Goal: Task Accomplishment & Management: Manage account settings

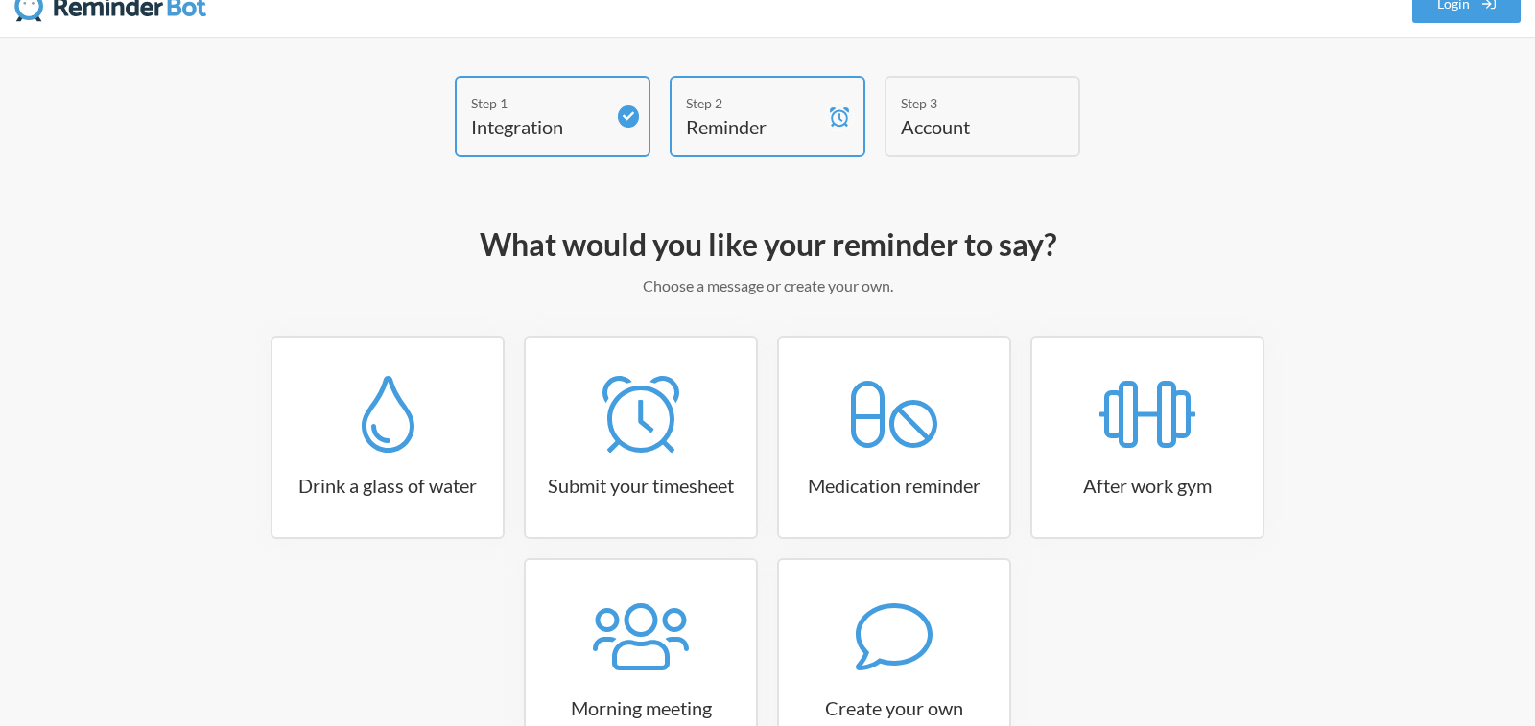
scroll to position [32, 0]
click at [983, 138] on div "Step 3 Account" at bounding box center [983, 115] width 196 height 82
click at [966, 119] on h4 "Account" at bounding box center [968, 124] width 134 height 27
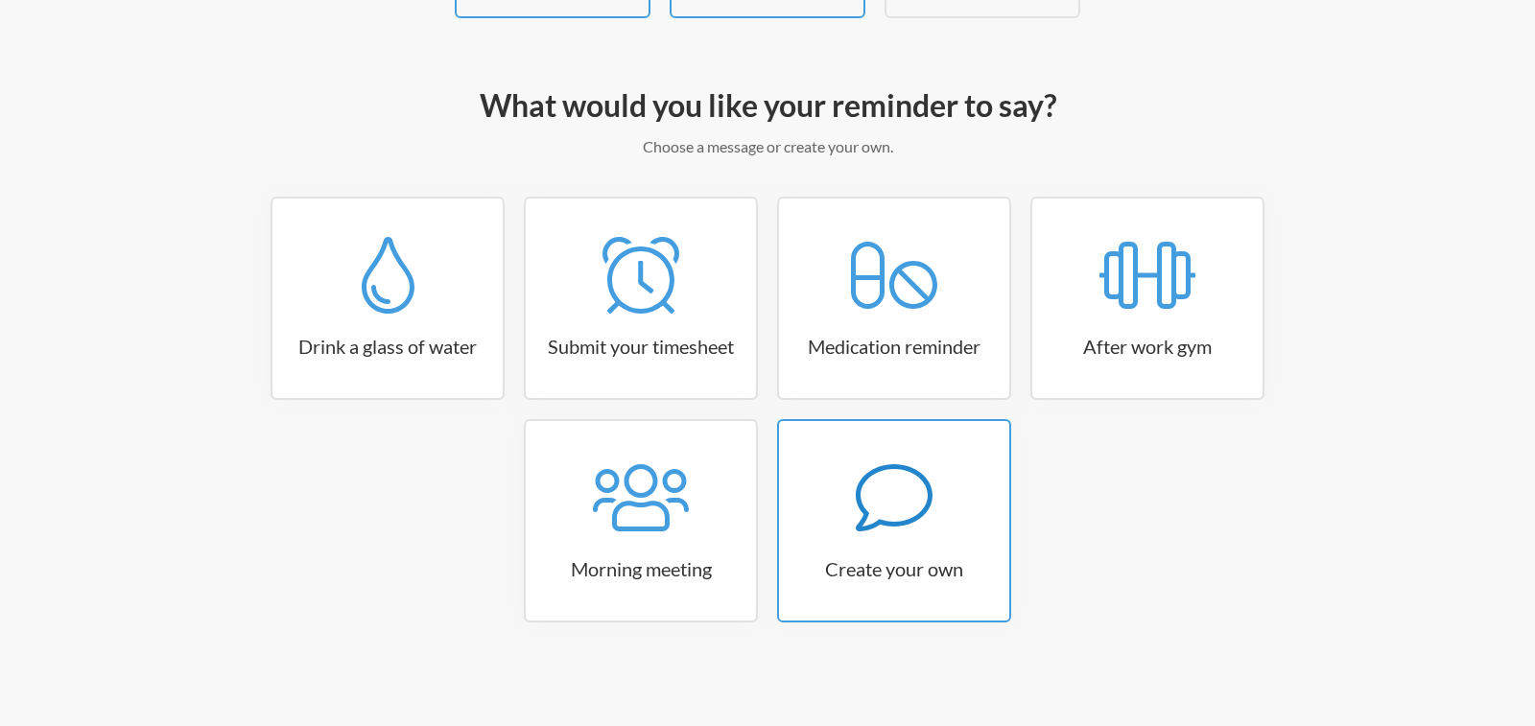
click at [869, 533] on icon at bounding box center [894, 498] width 77 height 77
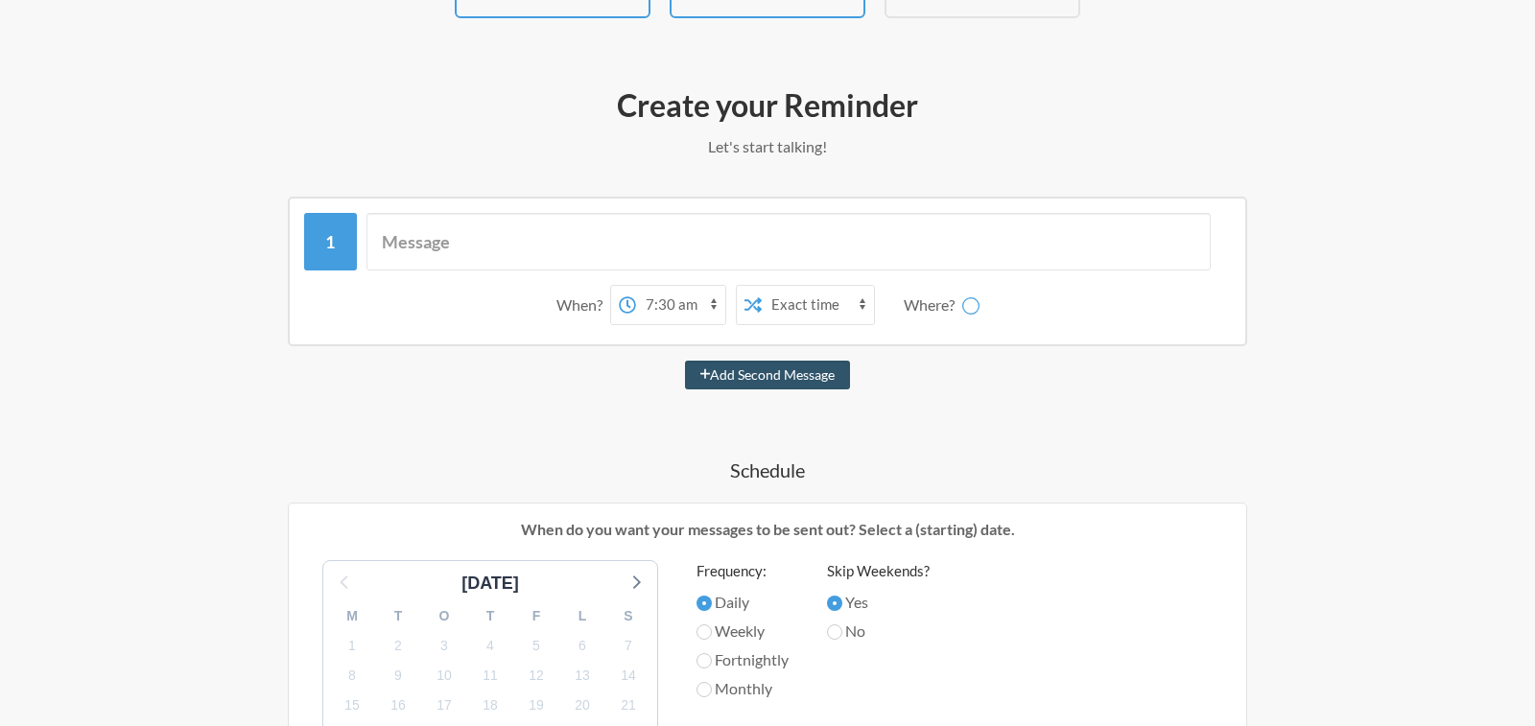
click at [678, 316] on select "12:00 am 12:15 am 12:30 am 12:45 am 1:00 am 1:15 am 1:30 am 1:45 am 2:00 am 2:1…" at bounding box center [680, 305] width 89 height 38
select select "09:00:00"
click at [636, 286] on select "12:00 am 12:15 am 12:30 am 12:45 am 1:00 am 1:15 am 1:30 am 1:45 am 2:00 am 2:1…" at bounding box center [680, 305] width 89 height 38
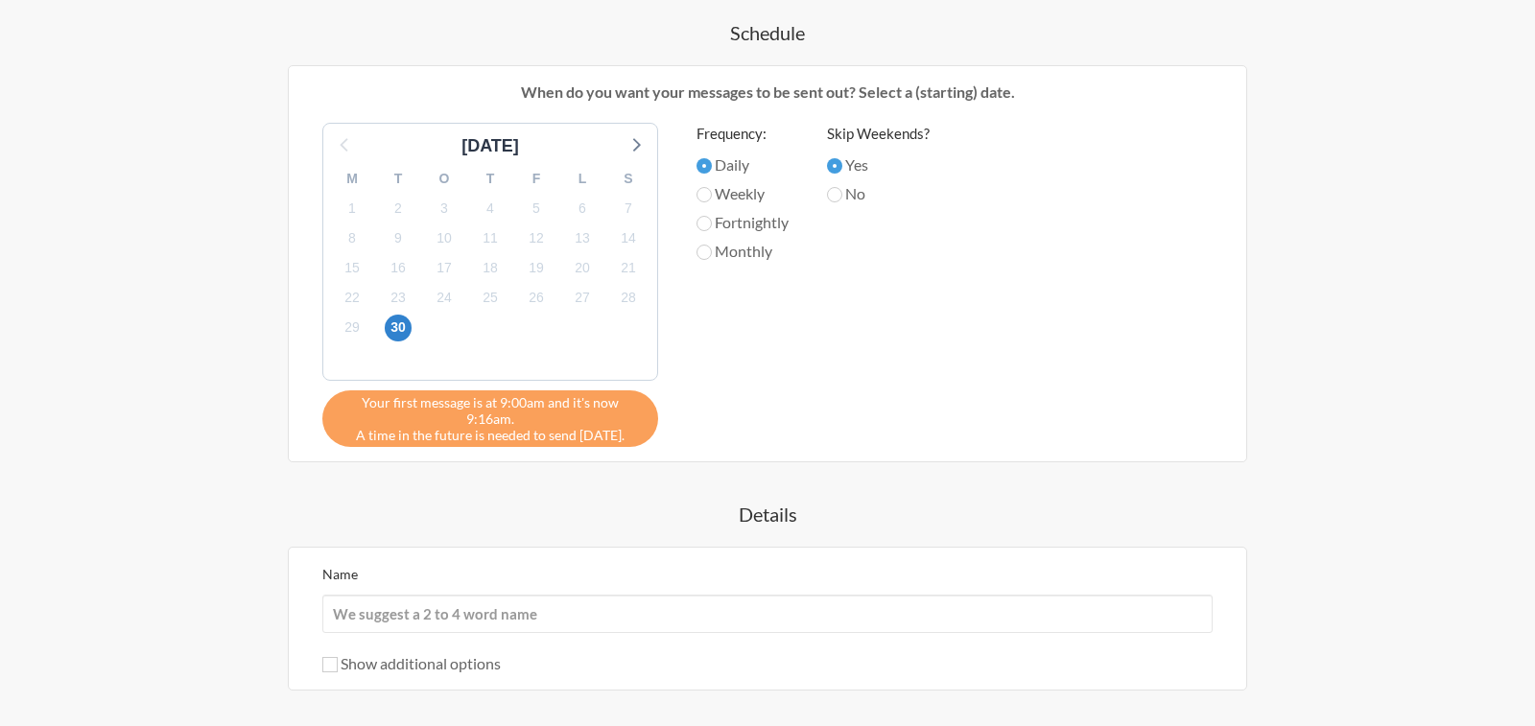
scroll to position [797, 0]
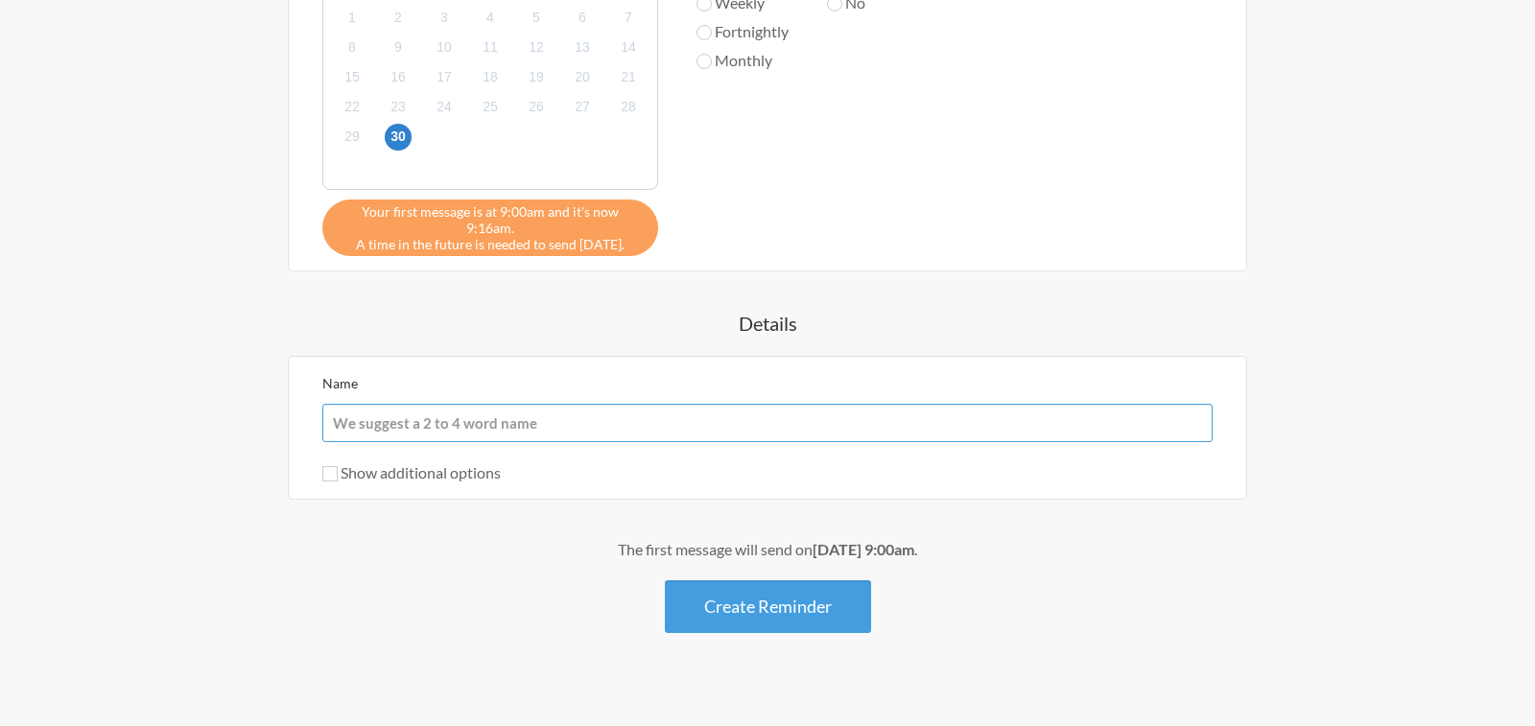
click at [793, 407] on input "Name" at bounding box center [767, 423] width 890 height 38
type input "l"
type input "[PERSON_NAME]"
click at [1008, 310] on h4 "Details" at bounding box center [767, 323] width 1113 height 27
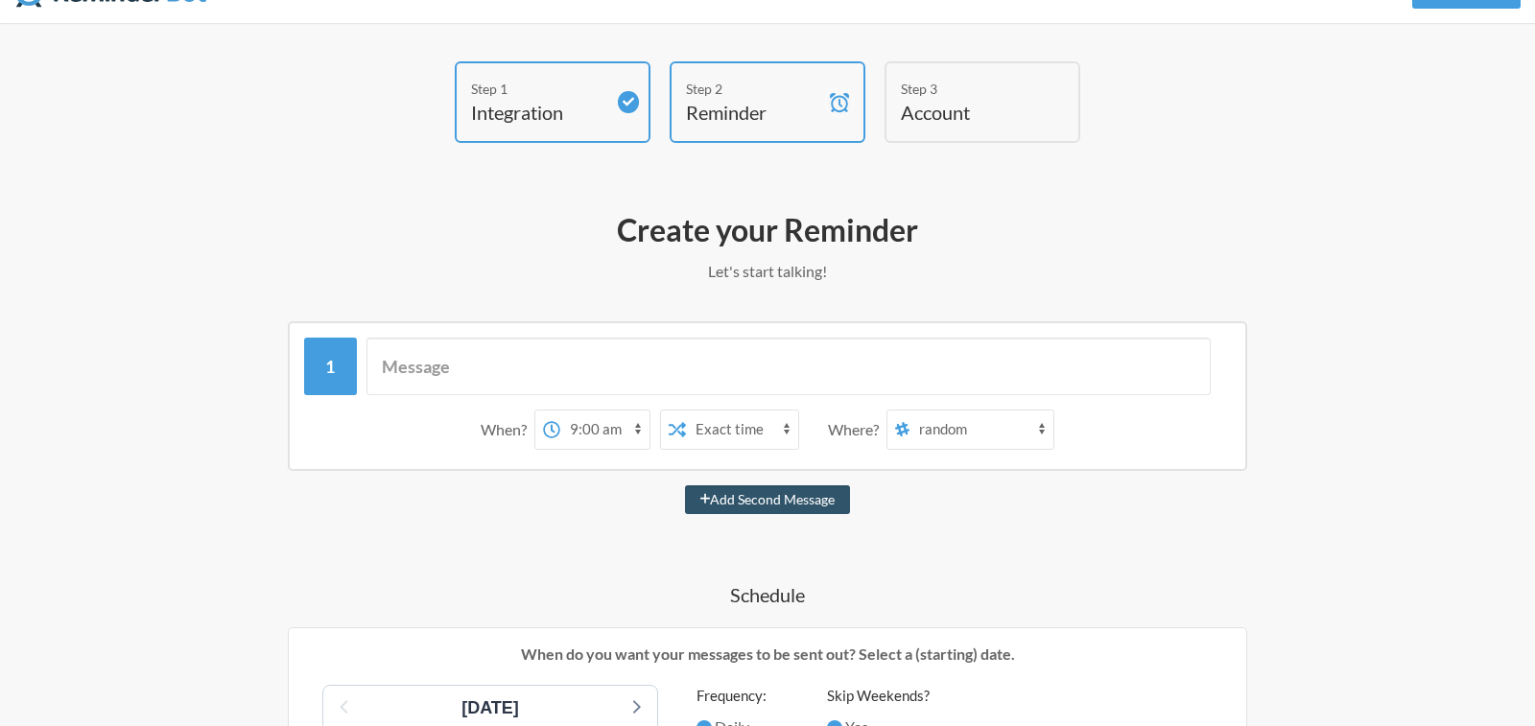
scroll to position [65, 0]
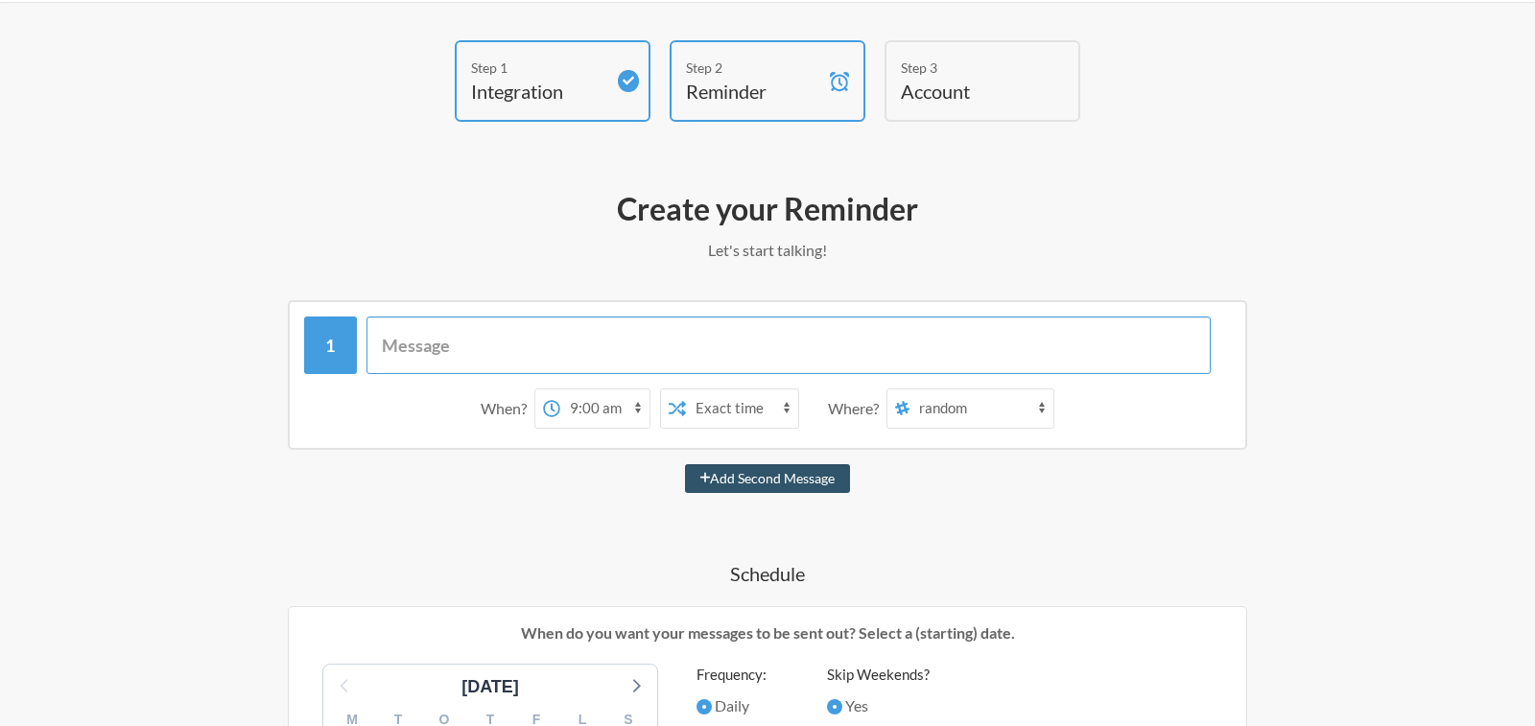
click at [513, 325] on input "text" at bounding box center [789, 346] width 845 height 58
type input "-"
type input "Att göra:"
click at [685, 464] on button "Add Second Message" at bounding box center [768, 478] width 166 height 29
select select "10:00:00"
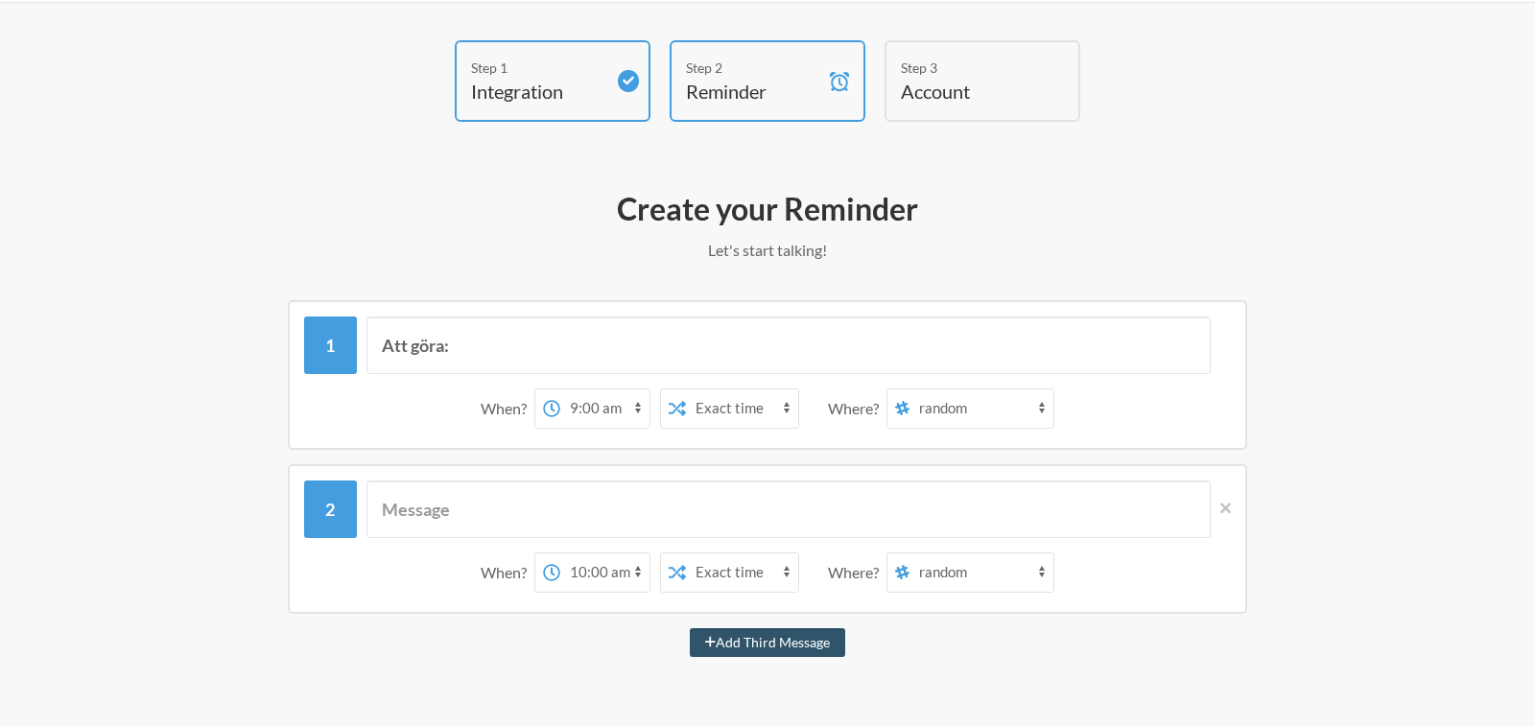
click at [978, 412] on select "random general department-tech department-data department-customer-experience h…" at bounding box center [982, 409] width 144 height 38
